Goal: Find specific page/section

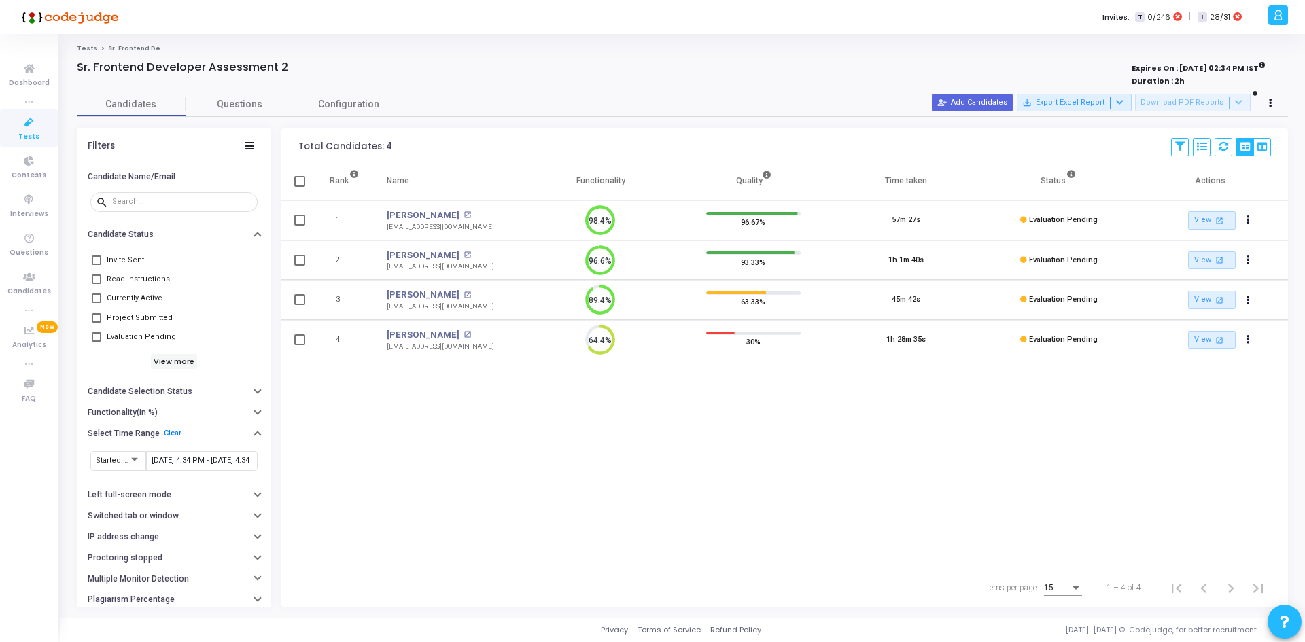
scroll to position [29, 35]
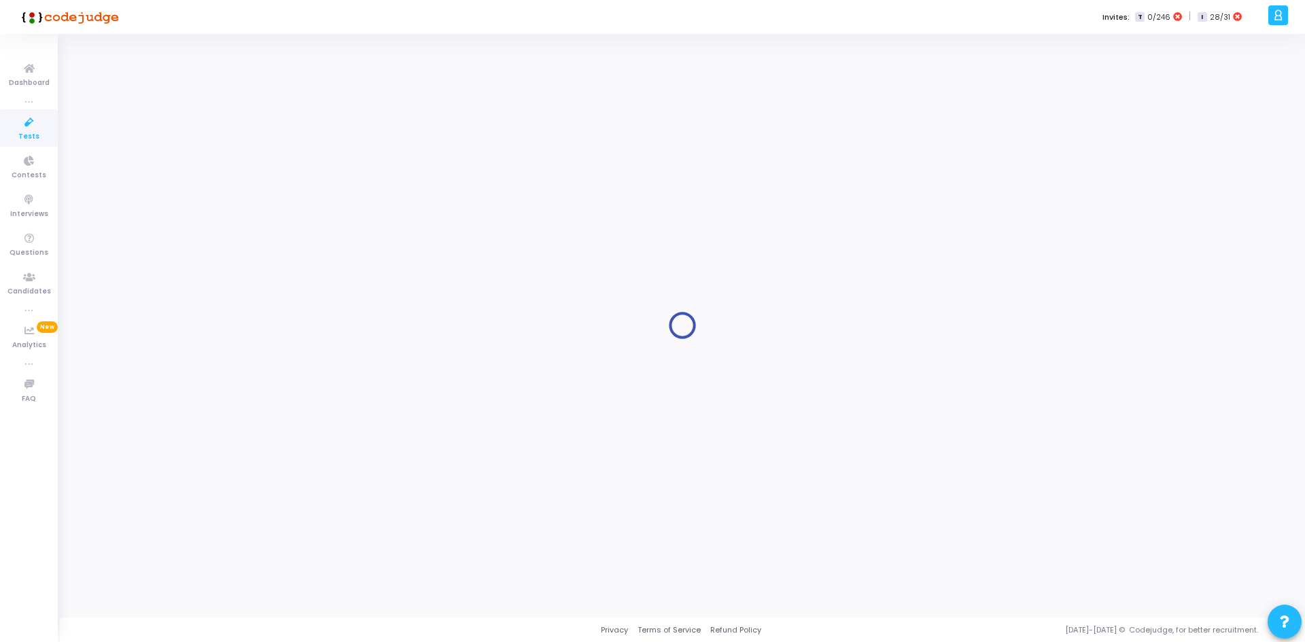
click at [431, 116] on div at bounding box center [682, 325] width 1211 height 563
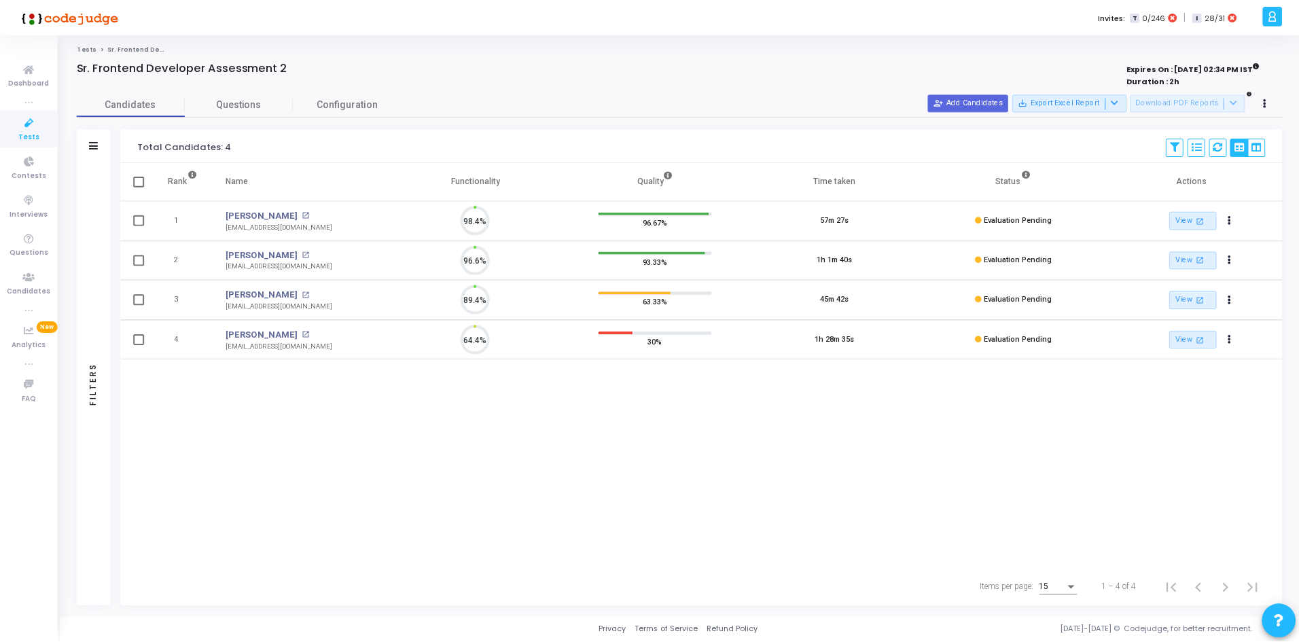
scroll to position [29, 35]
click at [29, 117] on icon at bounding box center [29, 122] width 29 height 17
